Goal: Find contact information

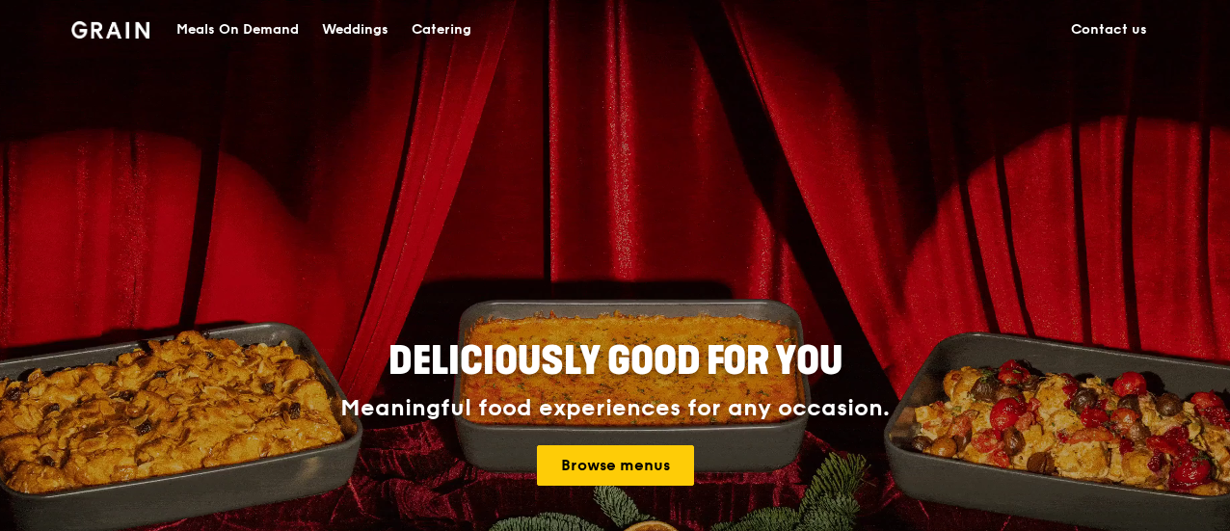
click at [1083, 35] on link "Contact us" at bounding box center [1108, 30] width 99 height 58
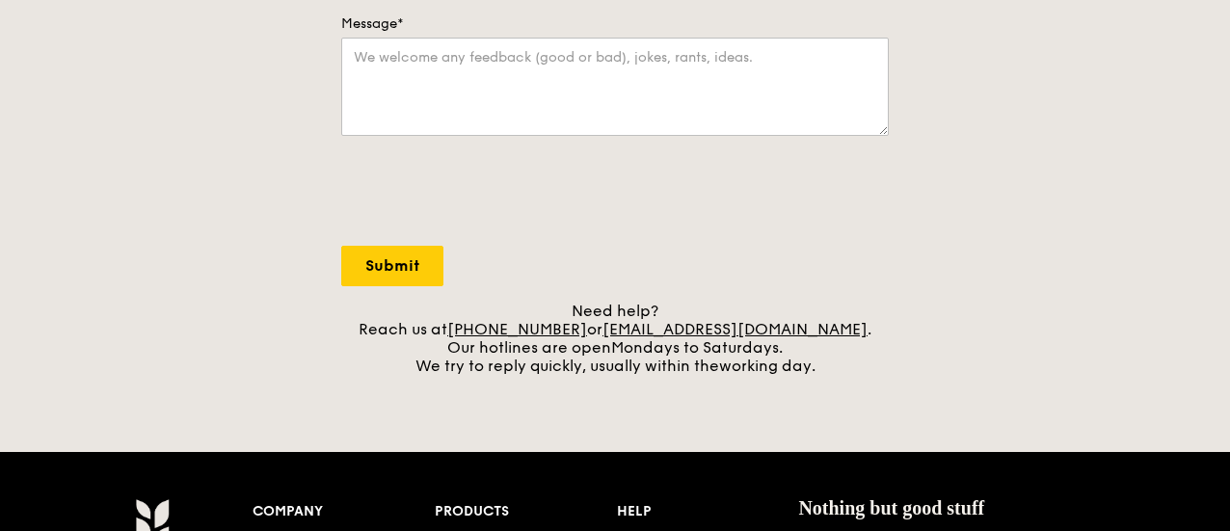
scroll to position [578, 0]
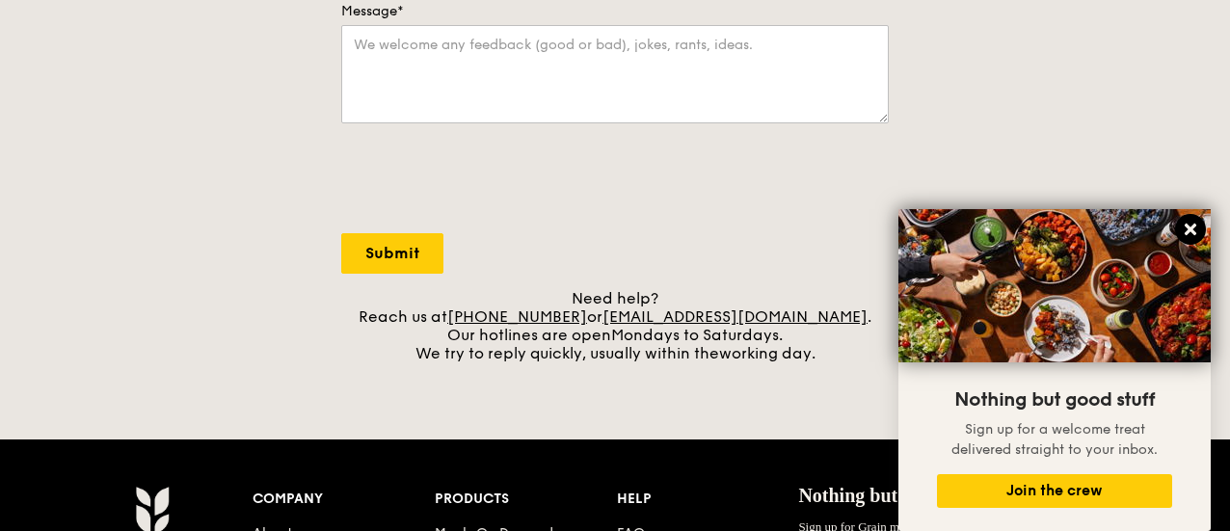
drag, startPoint x: 1195, startPoint y: 225, endPoint x: 743, endPoint y: 284, distance: 456.0
click at [1193, 225] on icon at bounding box center [1191, 230] width 12 height 12
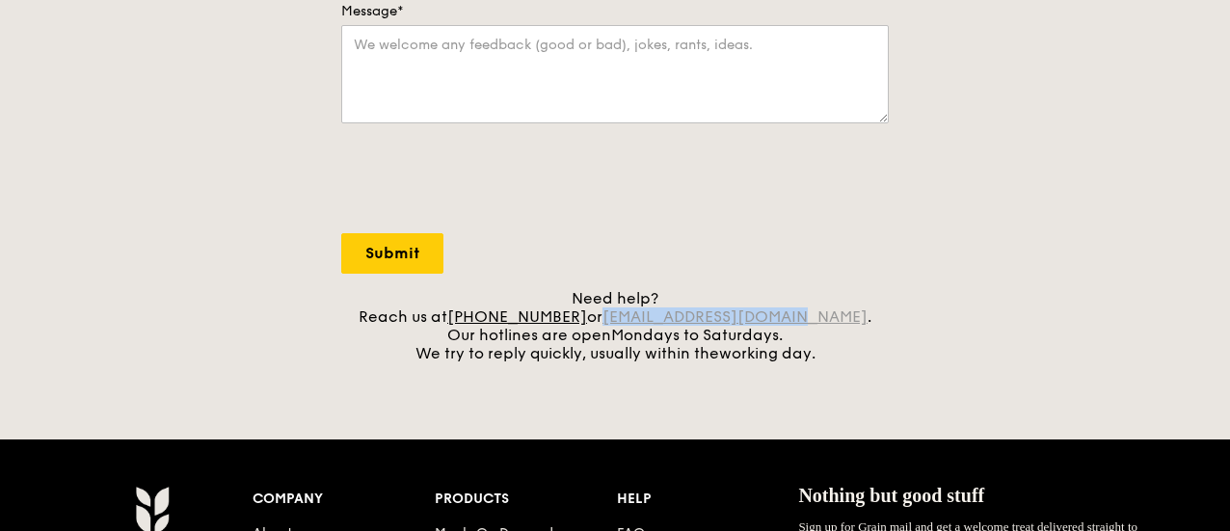
drag, startPoint x: 632, startPoint y: 309, endPoint x: 815, endPoint y: 311, distance: 182.2
click at [815, 311] on div "Need help? Reach us at +65 3163 5335 or concierge@grain.com.sg . Our hotlines a…" at bounding box center [615, 325] width 548 height 73
copy link "concierge@grain.com.sg"
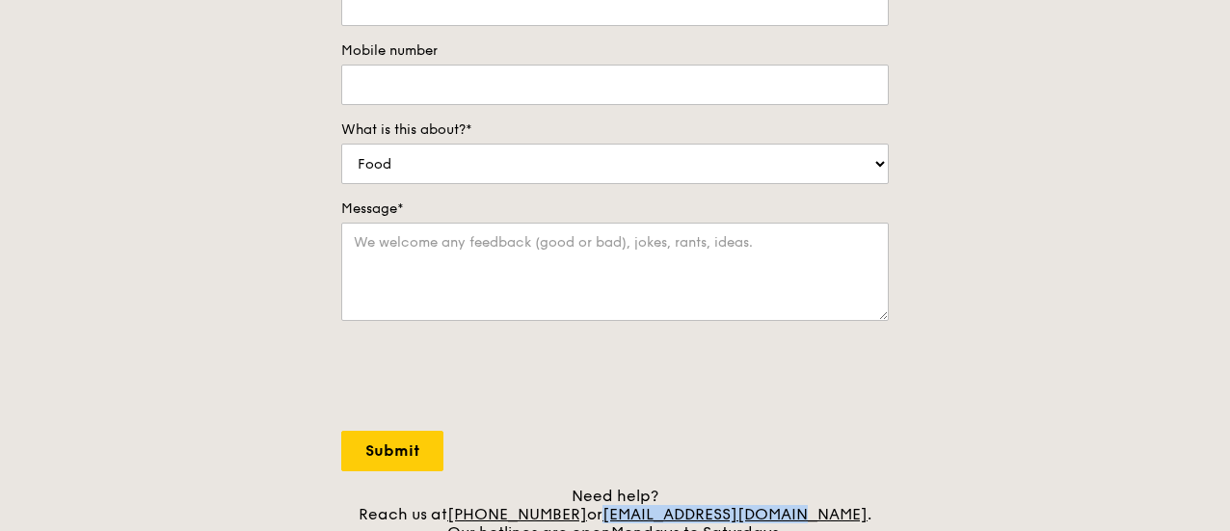
scroll to position [383, 0]
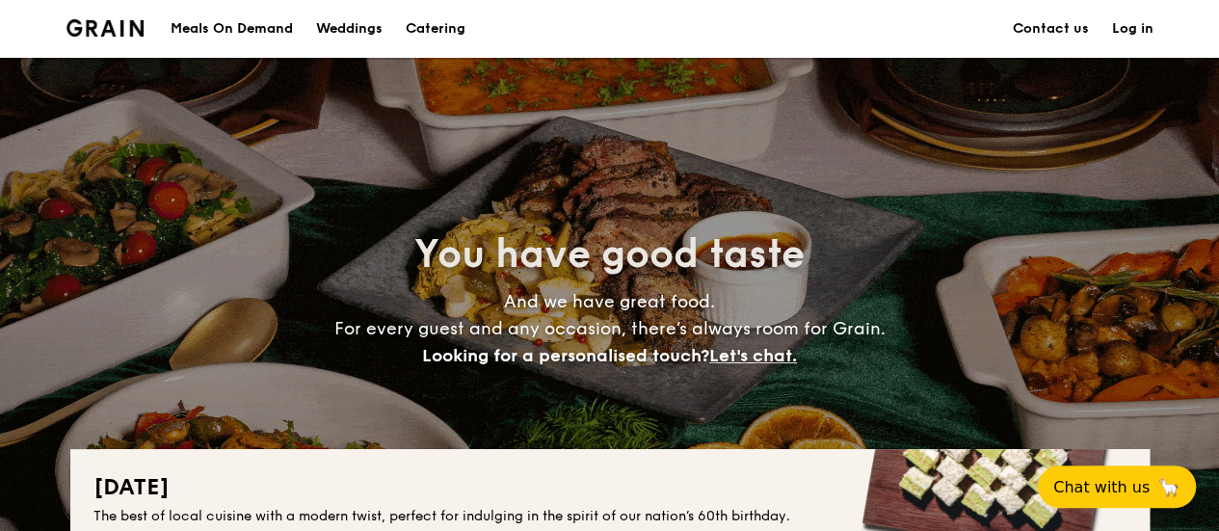
click at [1047, 20] on link "Contact us" at bounding box center [1051, 29] width 76 height 58
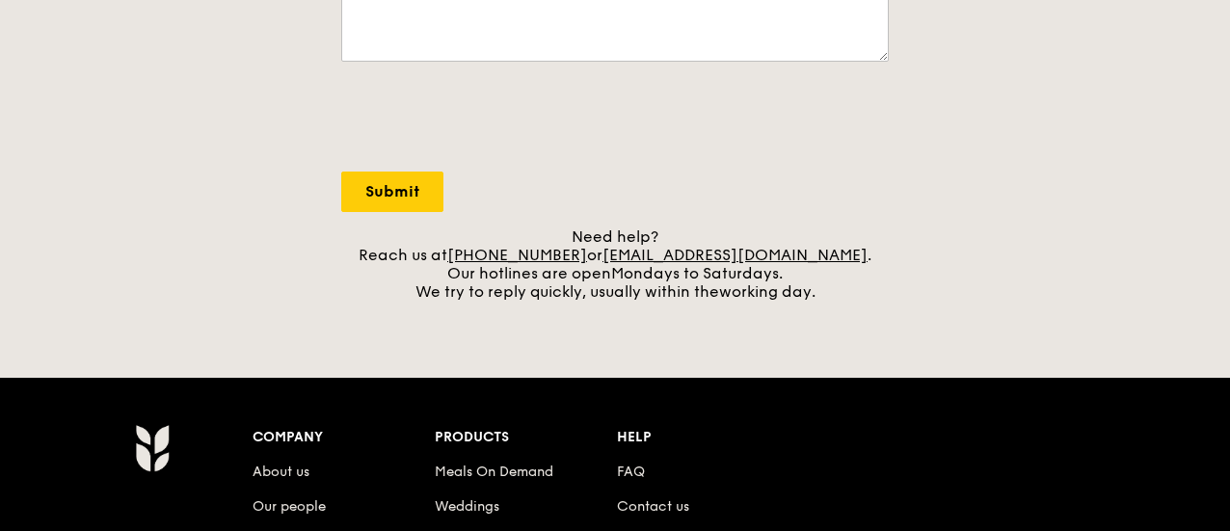
scroll to position [641, 0]
